Goal: Information Seeking & Learning: Learn about a topic

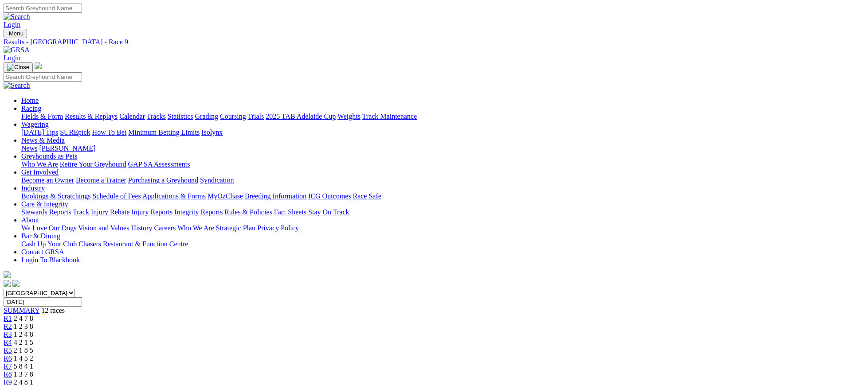
click at [30, 46] on link at bounding box center [17, 50] width 26 height 8
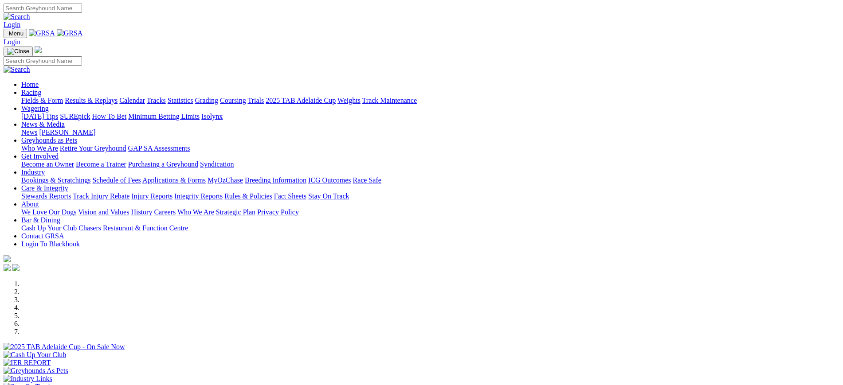
scroll to position [232, 0]
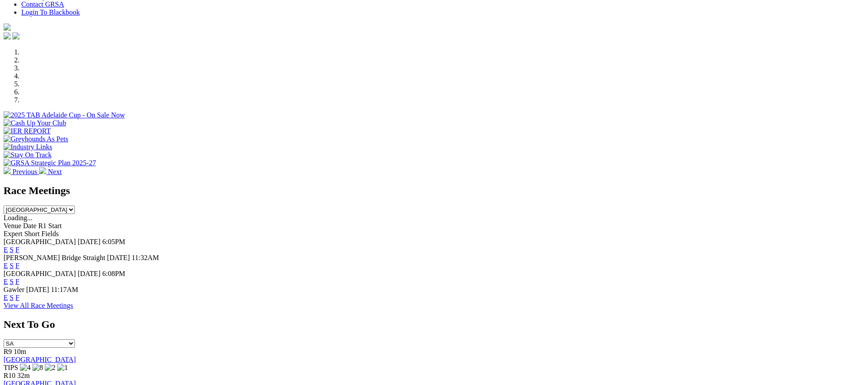
click at [20, 262] on link "F" at bounding box center [18, 266] width 4 height 8
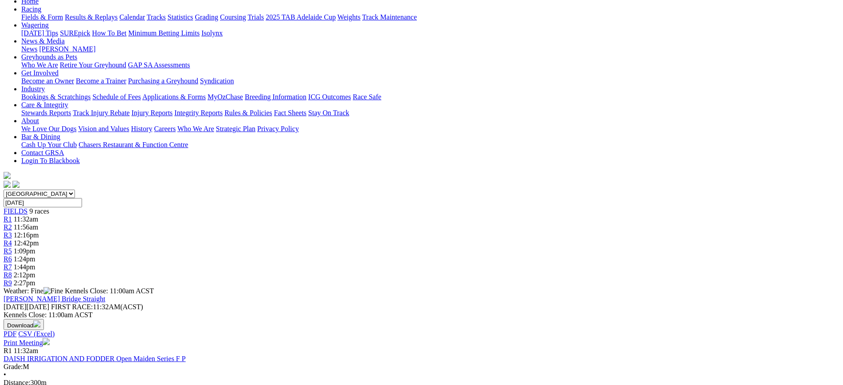
scroll to position [103, 0]
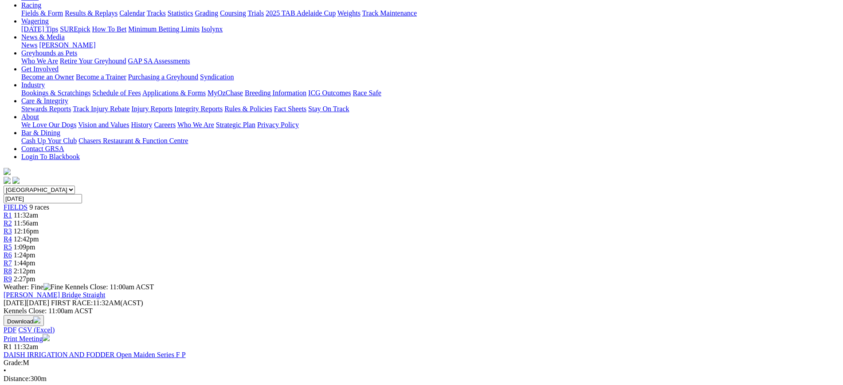
click at [186, 351] on link "DAISH IRRIGATION AND FODDER Open Maiden Series F P" at bounding box center [95, 355] width 182 height 8
